Goal: Communication & Community: Participate in discussion

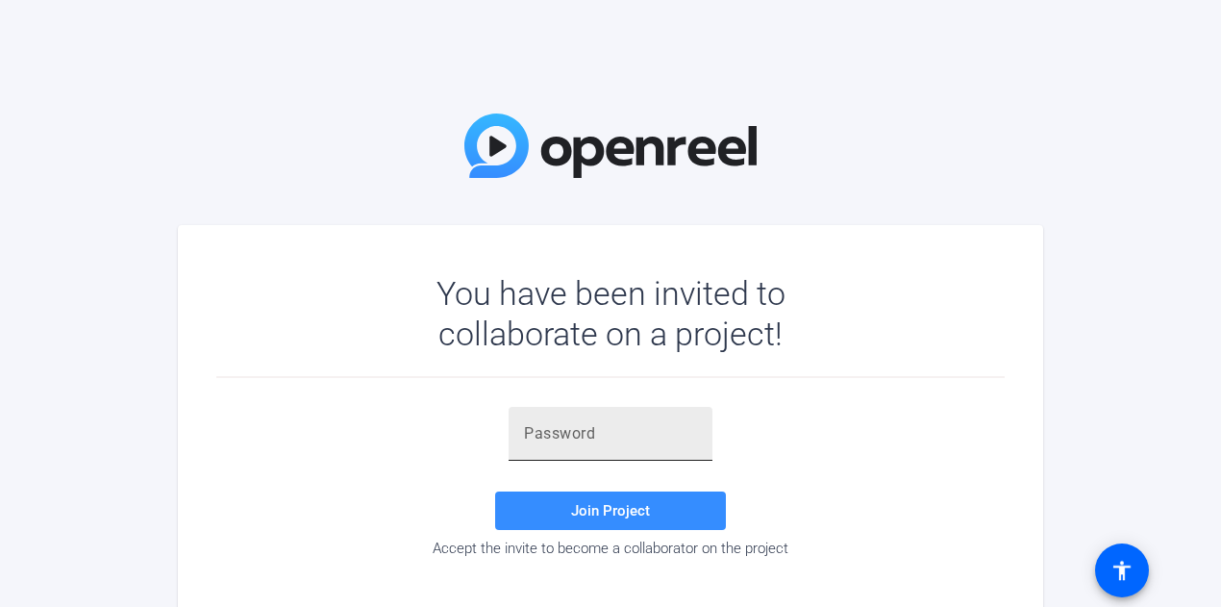
click at [573, 436] on input "text" at bounding box center [610, 433] width 173 height 23
paste input "+G5'^Z"
type input "+G5'^Z"
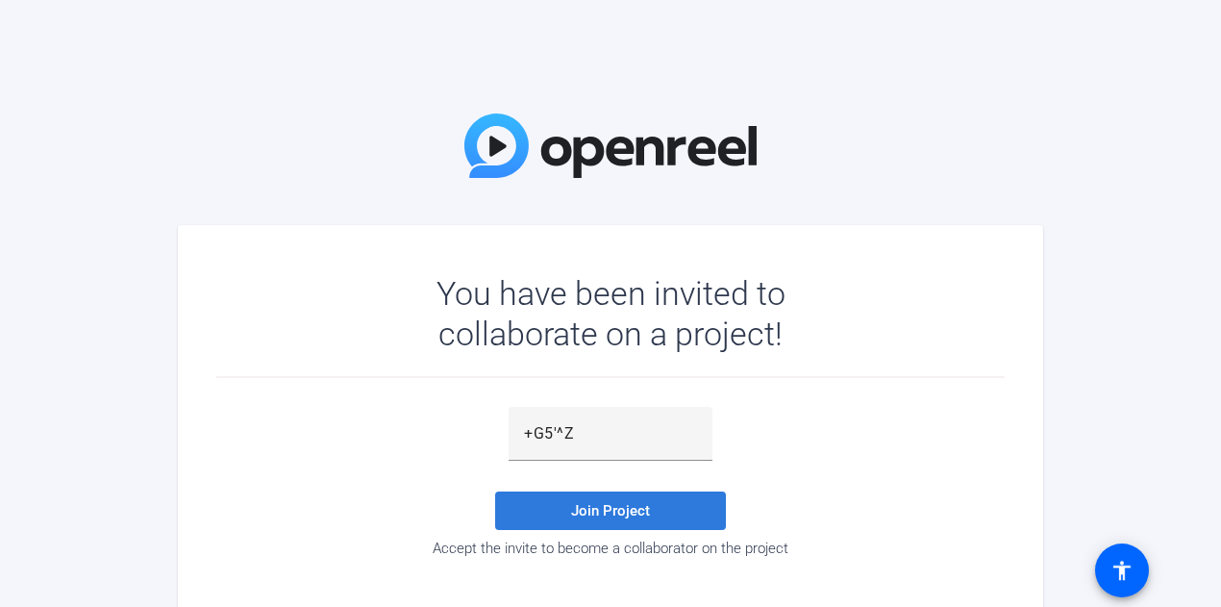
click at [625, 513] on span "Join Project" at bounding box center [610, 510] width 79 height 17
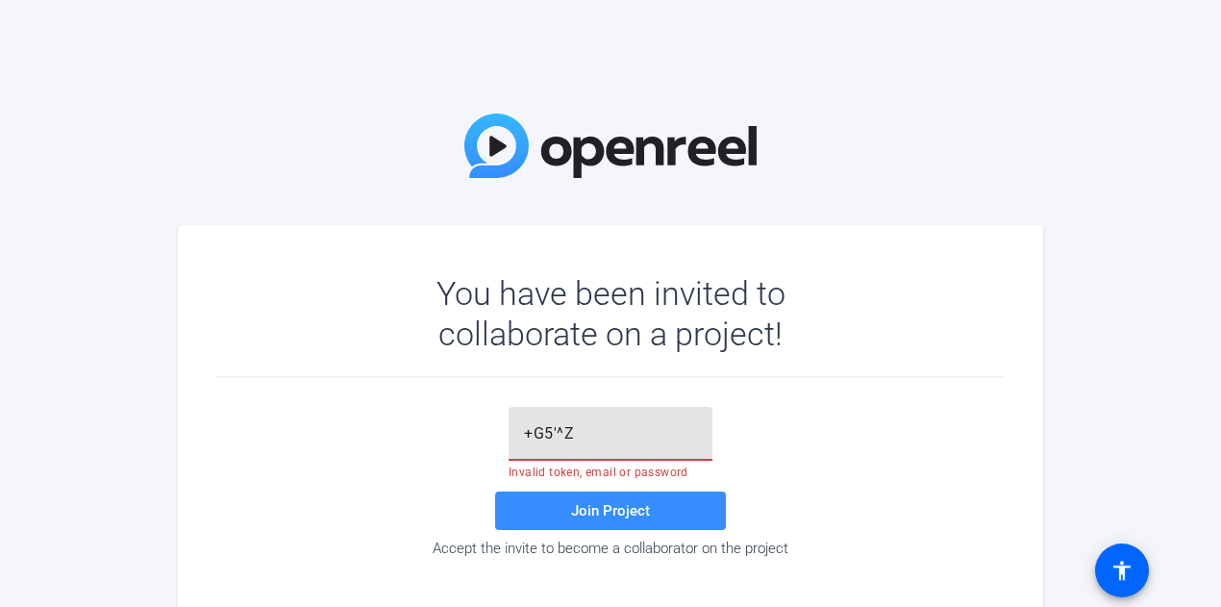
click at [617, 426] on input "+G5'^Z" at bounding box center [610, 433] width 173 height 23
click at [598, 436] on input "+G5'^Z" at bounding box center [610, 433] width 173 height 23
click at [582, 511] on span "Join Project" at bounding box center [610, 510] width 79 height 17
drag, startPoint x: 602, startPoint y: 451, endPoint x: 583, endPoint y: 443, distance: 20.7
click at [583, 443] on div "+G5'^Z" at bounding box center [610, 434] width 173 height 54
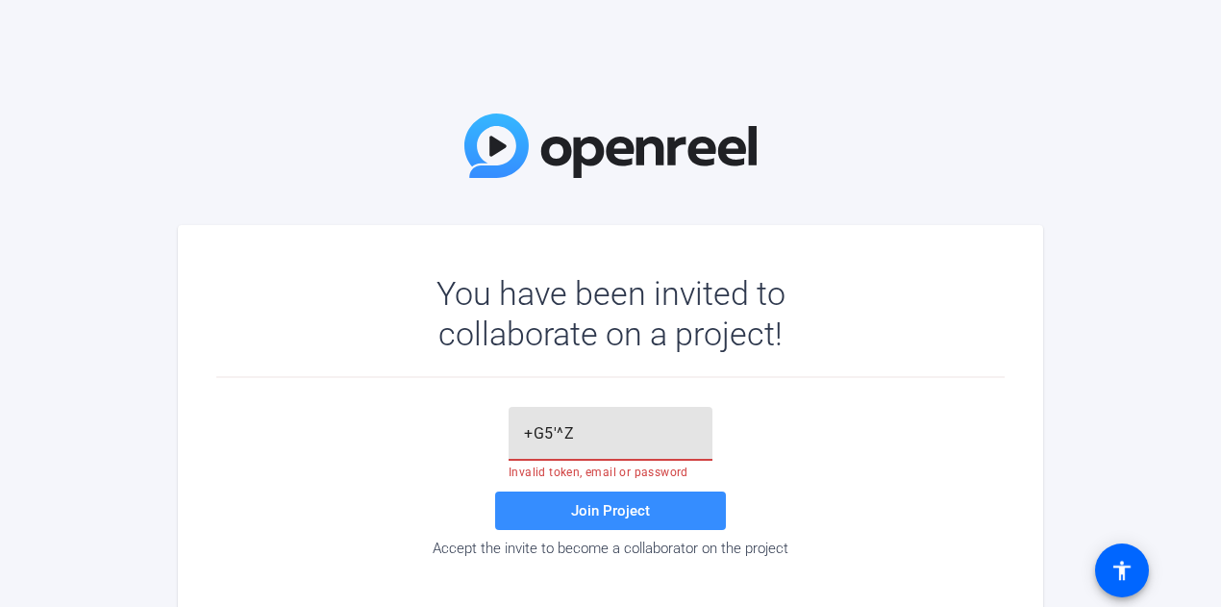
drag, startPoint x: 581, startPoint y: 436, endPoint x: 450, endPoint y: 446, distance: 131.2
click at [450, 446] on div "+G5'^Z Invalid token, email or password Join Project Accept the invite to becom…" at bounding box center [610, 482] width 788 height 150
paste input "+G5'^Z"
type input "+G5'^Z"
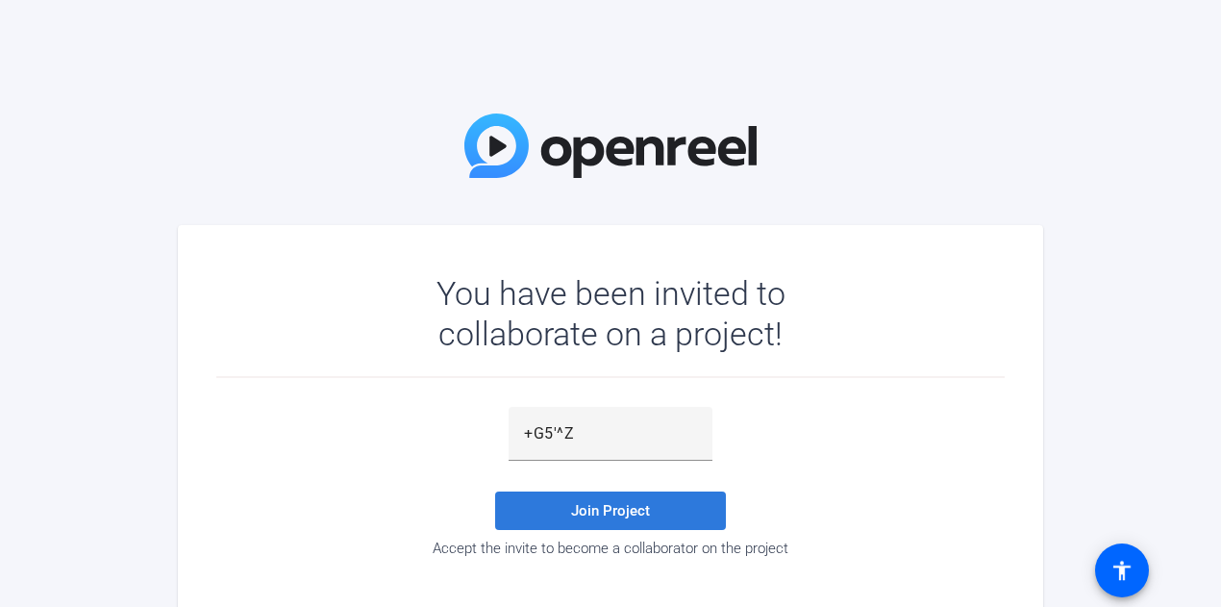
click at [578, 505] on span "Join Project" at bounding box center [610, 510] width 79 height 17
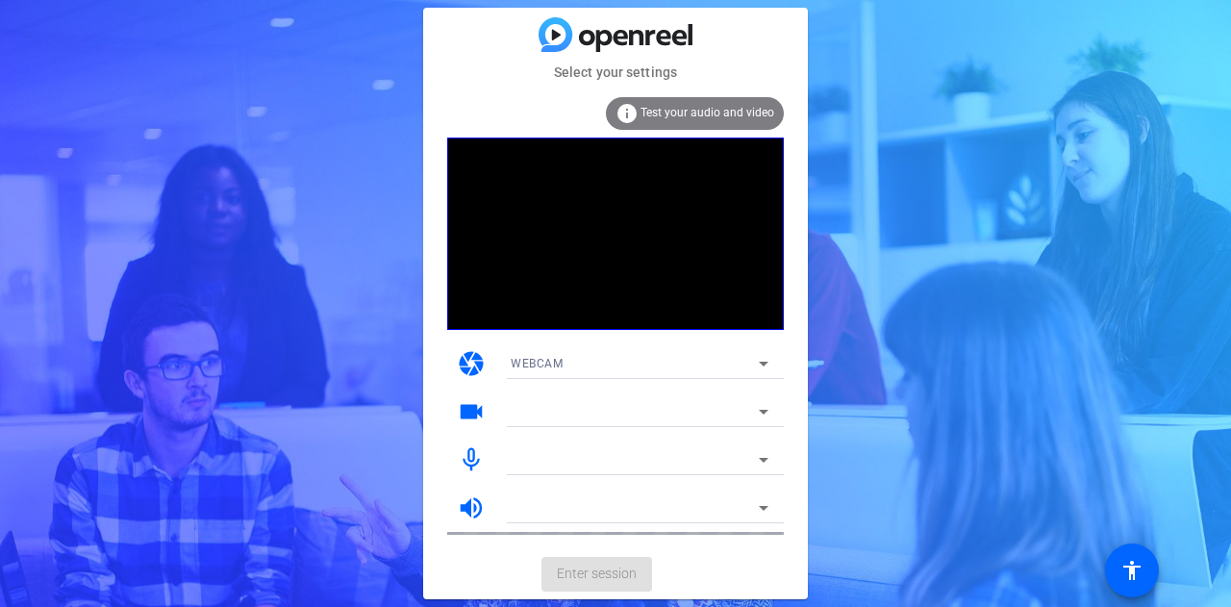
click at [471, 452] on mat-icon "mic_none" at bounding box center [471, 459] width 29 height 29
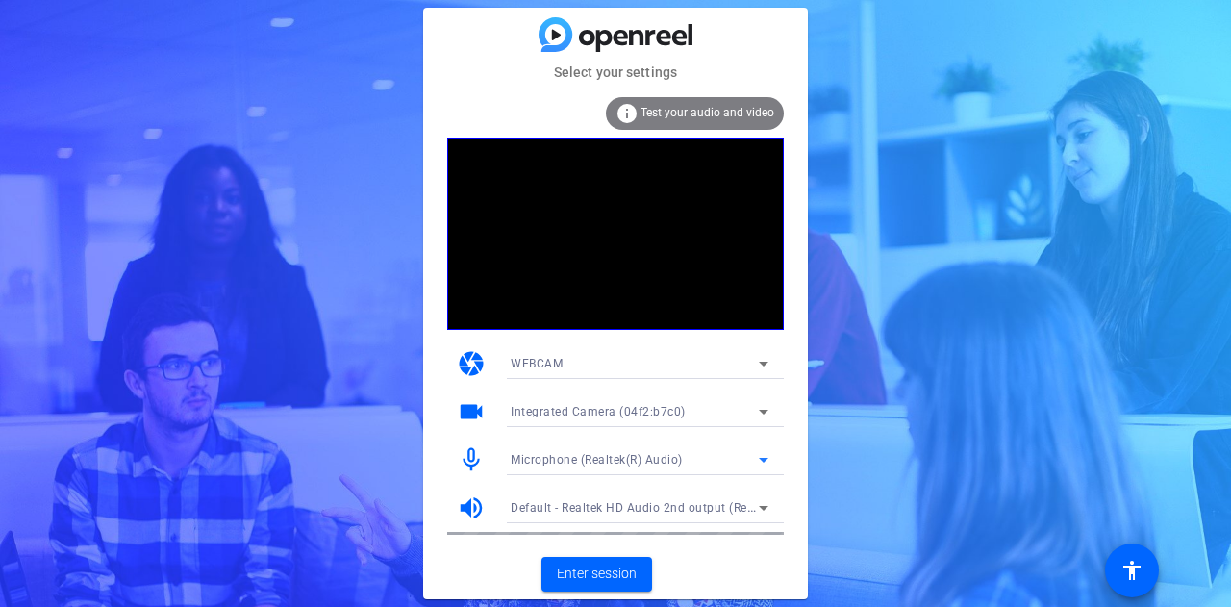
click at [636, 466] on span "Microphone (Realtek(R) Audio)" at bounding box center [597, 459] width 172 height 13
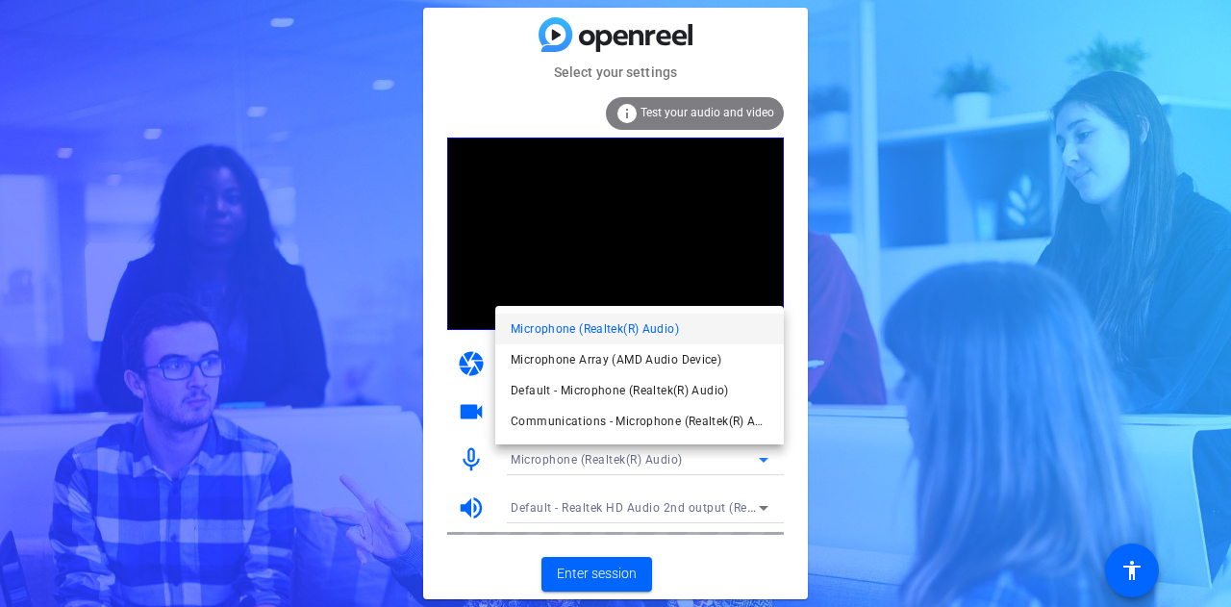
click at [1007, 407] on div at bounding box center [615, 303] width 1231 height 607
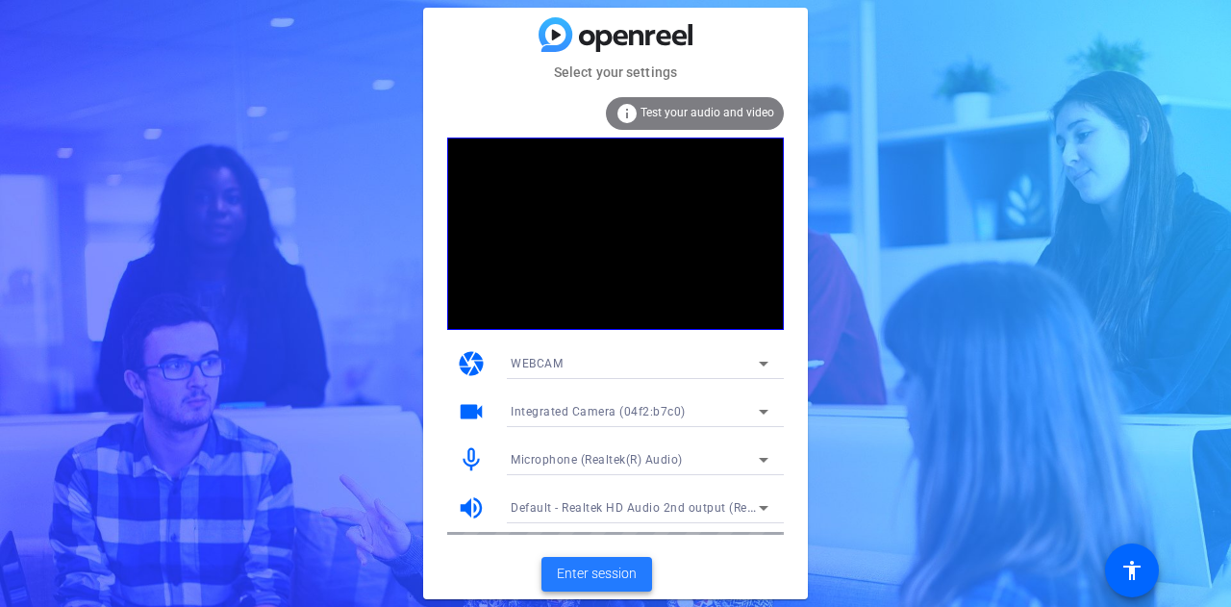
click at [583, 572] on span "Enter session" at bounding box center [597, 573] width 80 height 20
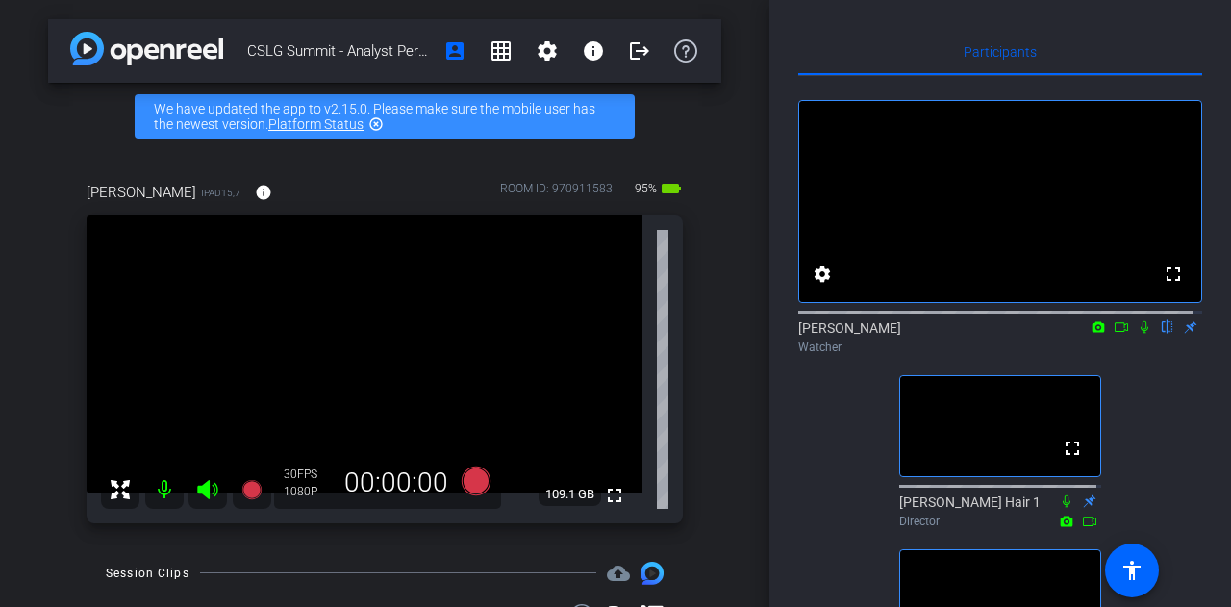
click at [1140, 334] on icon at bounding box center [1144, 327] width 8 height 12
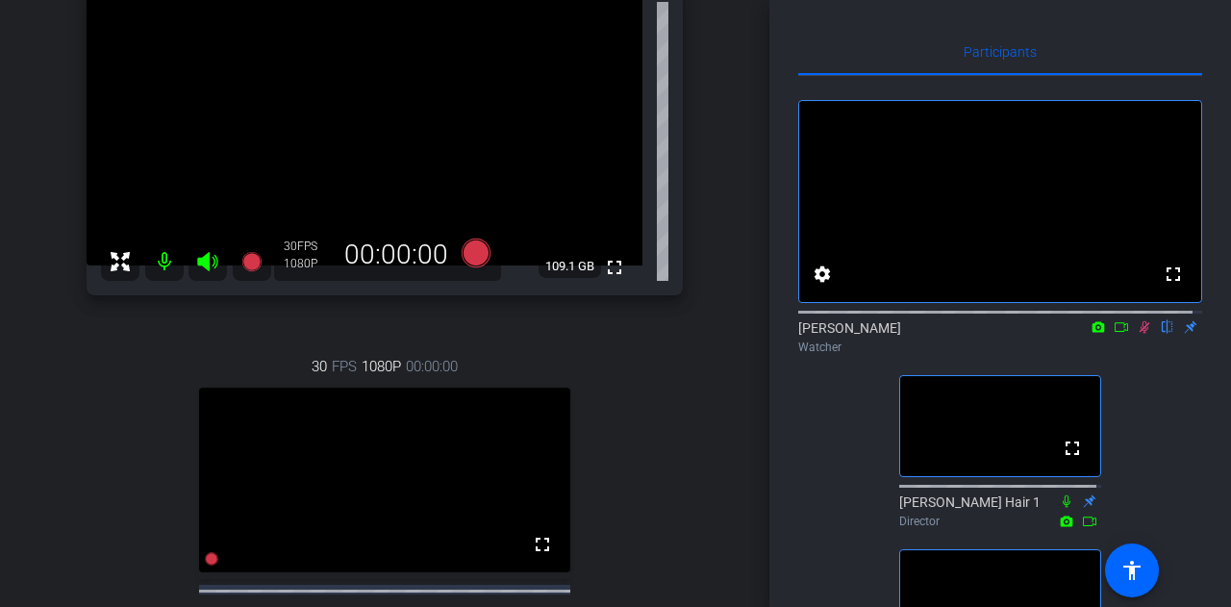
scroll to position [223, 0]
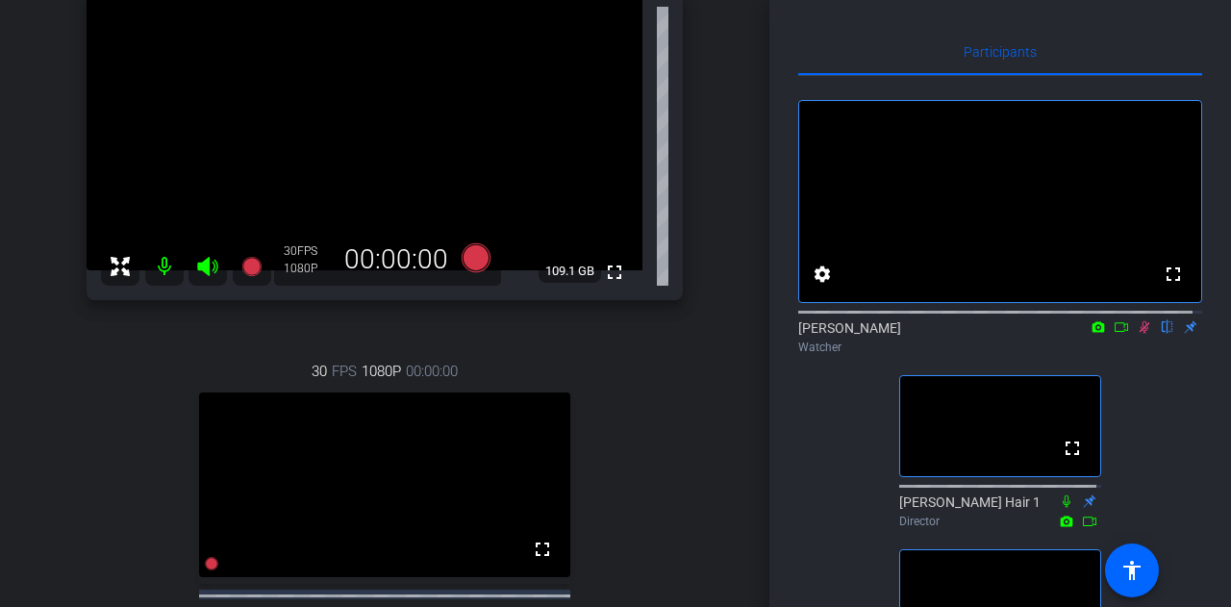
click at [1136, 334] on icon at bounding box center [1143, 326] width 15 height 13
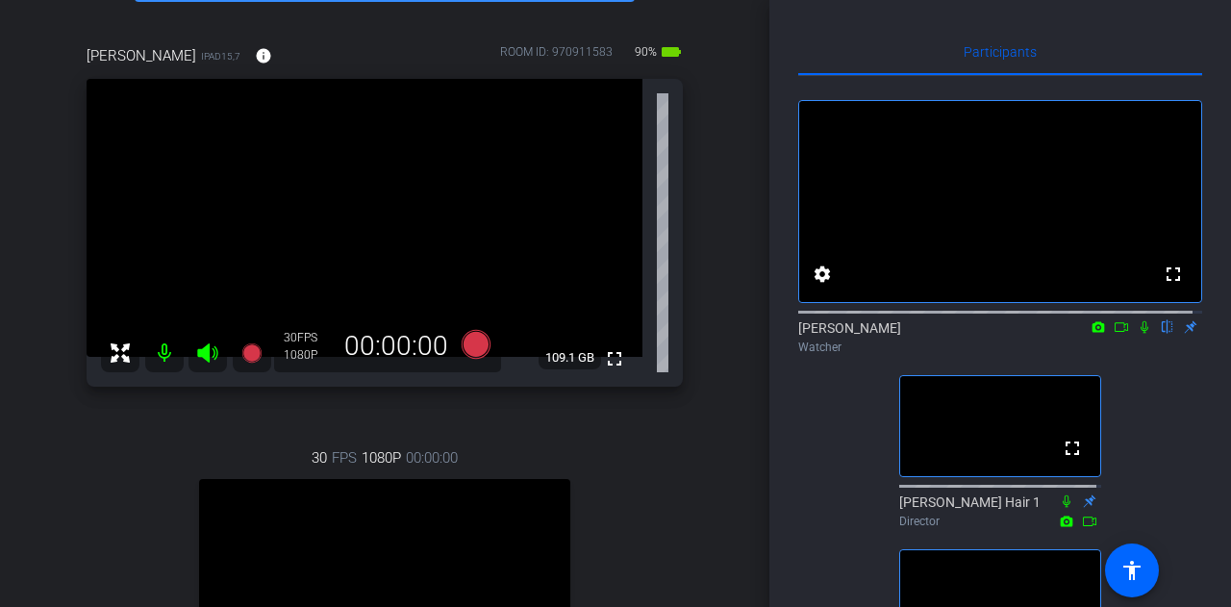
scroll to position [111, 0]
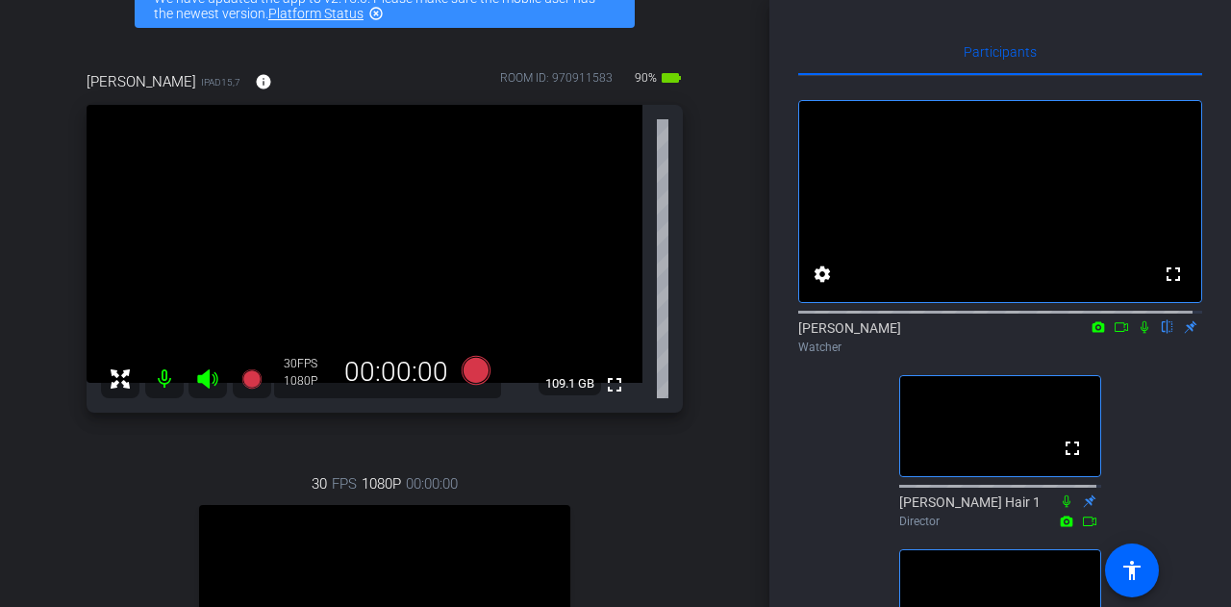
click at [1136, 334] on icon at bounding box center [1143, 326] width 15 height 13
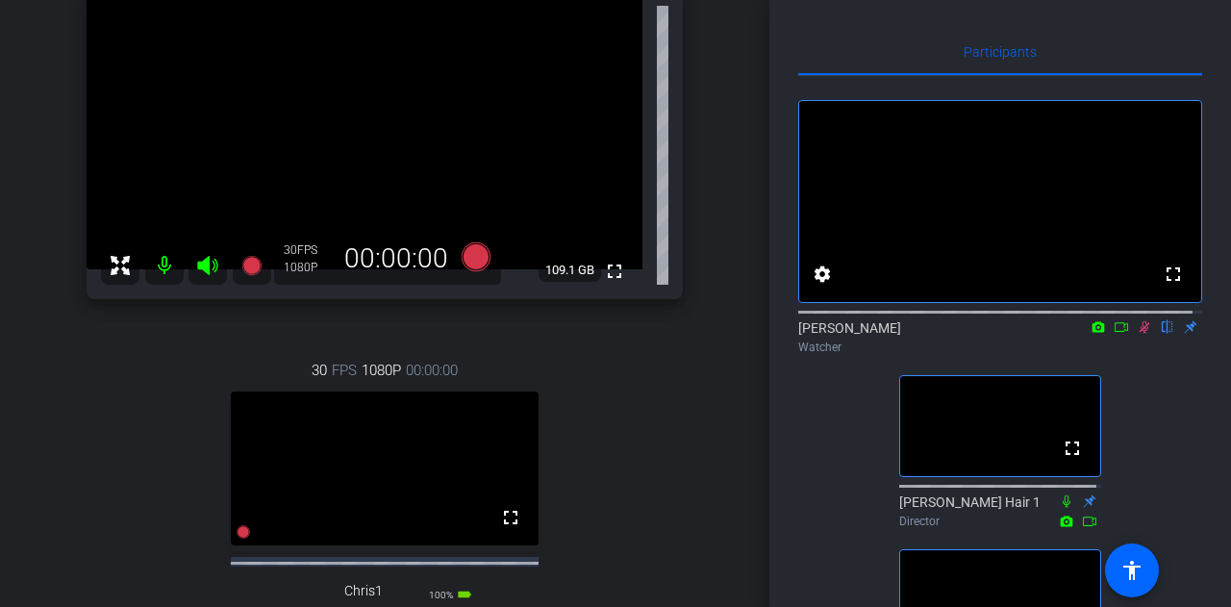
scroll to position [200, 0]
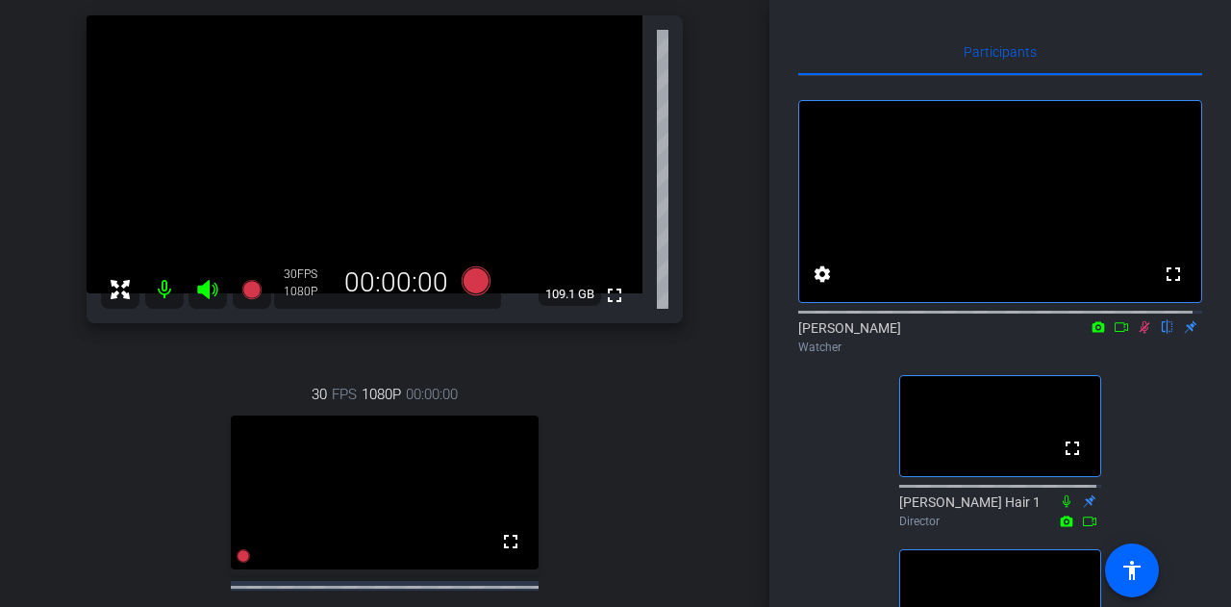
click at [1136, 334] on icon at bounding box center [1143, 326] width 15 height 13
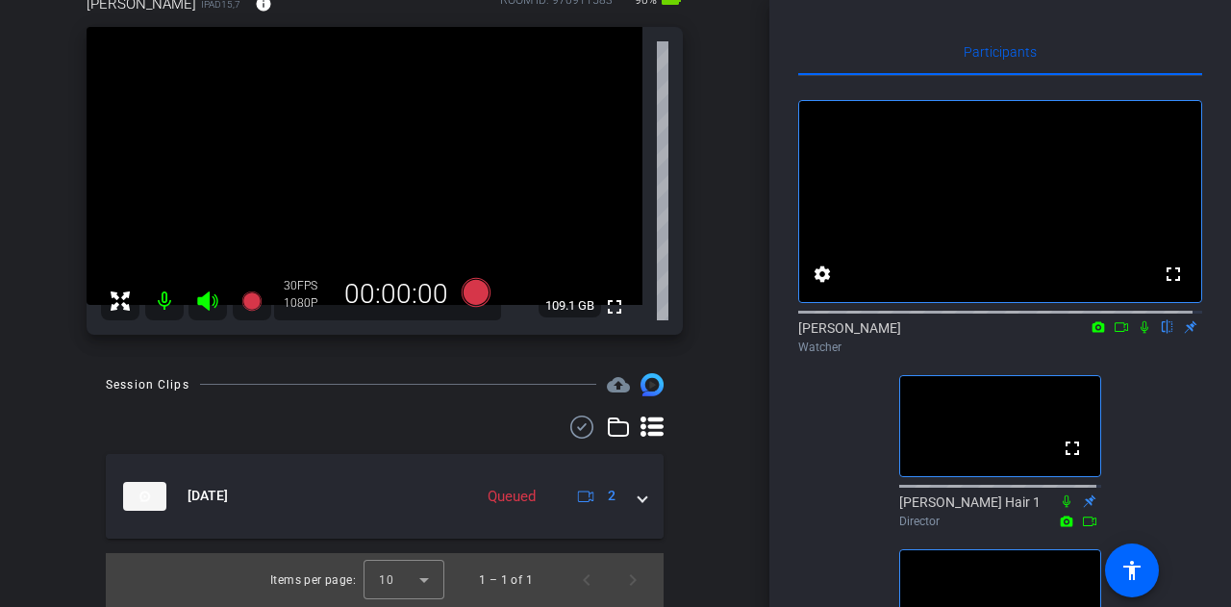
scroll to position [187, 0]
